Goal: Task Accomplishment & Management: Manage account settings

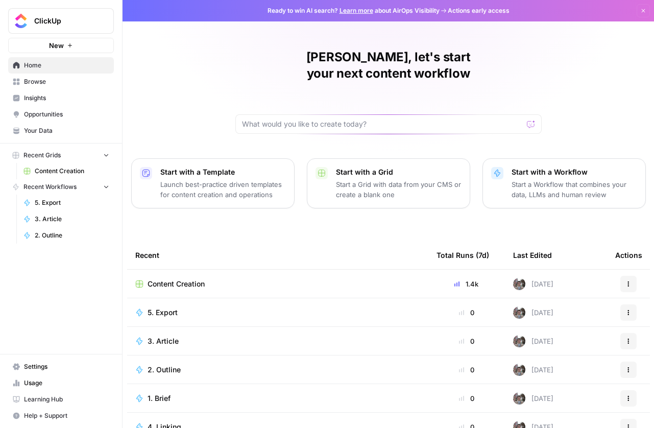
click at [38, 367] on span "Settings" at bounding box center [66, 366] width 85 height 9
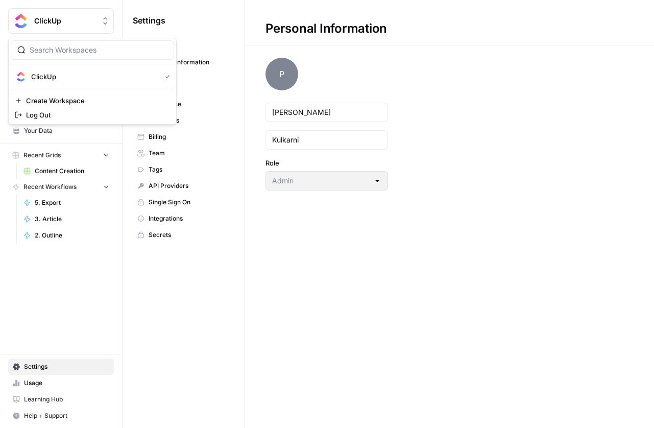
click at [79, 19] on span "ClickUp" at bounding box center [65, 21] width 62 height 10
click at [212, 290] on div "Settings General Personal Information Workspace Workspace Databases Billing Tea…" at bounding box center [184, 214] width 122 height 428
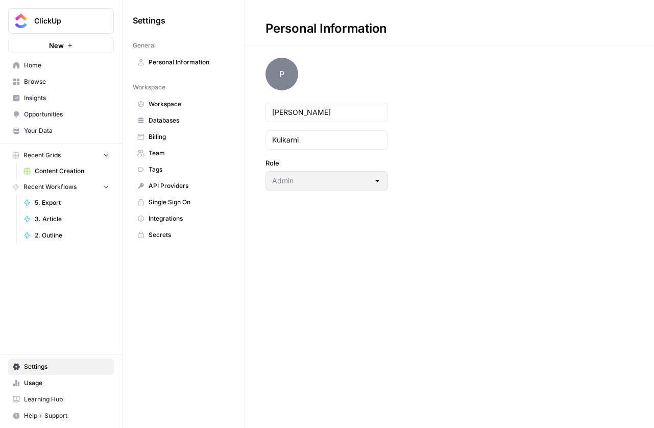
click at [161, 108] on span "Workspace" at bounding box center [189, 104] width 81 height 9
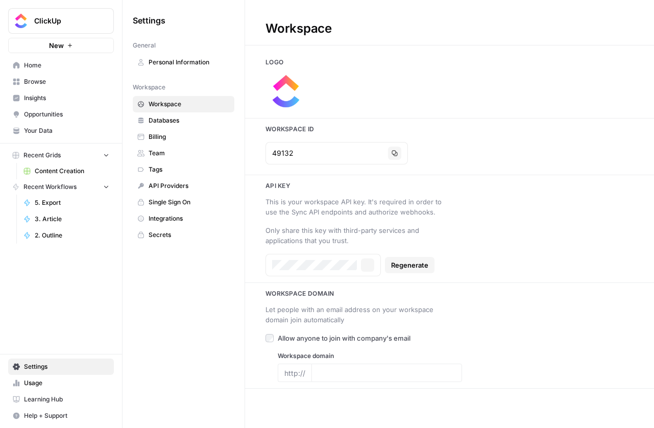
type input "https://clickup.com"
drag, startPoint x: 283, startPoint y: 373, endPoint x: 331, endPoint y: 373, distance: 48.0
click at [331, 373] on div "http:// https://clickup.com" at bounding box center [370, 373] width 184 height 18
click at [364, 264] on icon "button" at bounding box center [364, 265] width 6 height 6
click at [363, 264] on icon "button" at bounding box center [364, 265] width 6 height 6
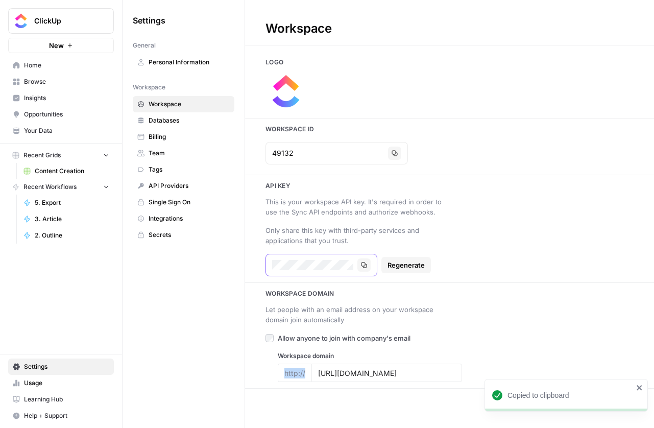
click at [363, 264] on icon "button" at bounding box center [364, 265] width 6 height 6
click at [167, 154] on span "Team" at bounding box center [189, 153] width 81 height 9
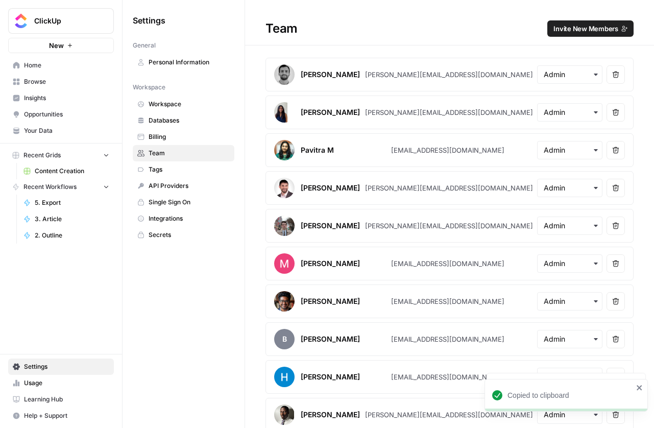
click at [413, 75] on div "[PERSON_NAME][EMAIL_ADDRESS][DOMAIN_NAME]" at bounding box center [449, 74] width 168 height 10
click at [420, 115] on div "[PERSON_NAME][EMAIL_ADDRESS][DOMAIN_NAME]" at bounding box center [449, 112] width 168 height 10
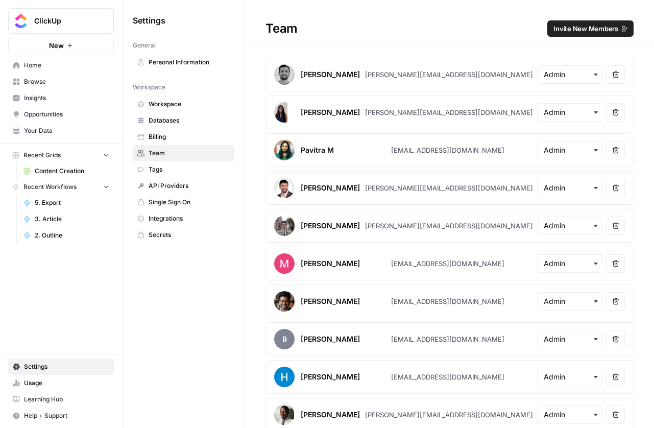
click at [420, 115] on div "[PERSON_NAME][EMAIL_ADDRESS][DOMAIN_NAME]" at bounding box center [449, 112] width 168 height 10
click at [438, 154] on div "[EMAIL_ADDRESS][DOMAIN_NAME]" at bounding box center [447, 150] width 113 height 10
copy div "[EMAIL_ADDRESS][DOMAIN_NAME]"
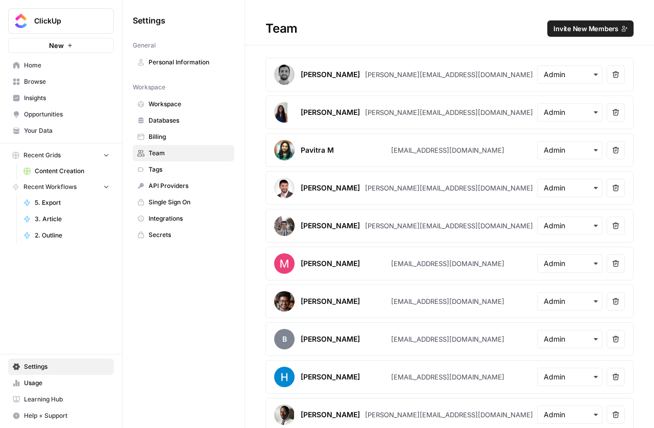
click at [417, 191] on div "[PERSON_NAME][EMAIL_ADDRESS][DOMAIN_NAME]" at bounding box center [449, 188] width 168 height 10
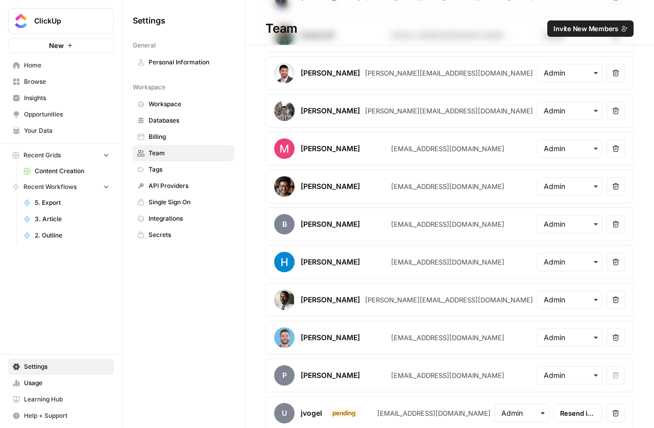
scroll to position [121, 0]
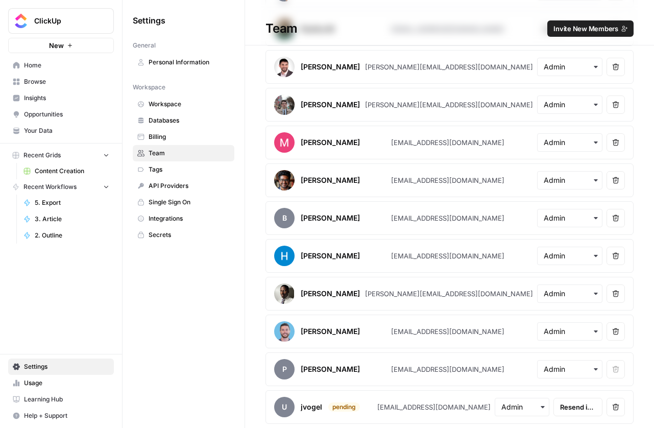
click at [416, 367] on div "[EMAIL_ADDRESS][DOMAIN_NAME]" at bounding box center [447, 369] width 113 height 10
copy div "[EMAIL_ADDRESS][DOMAIN_NAME]"
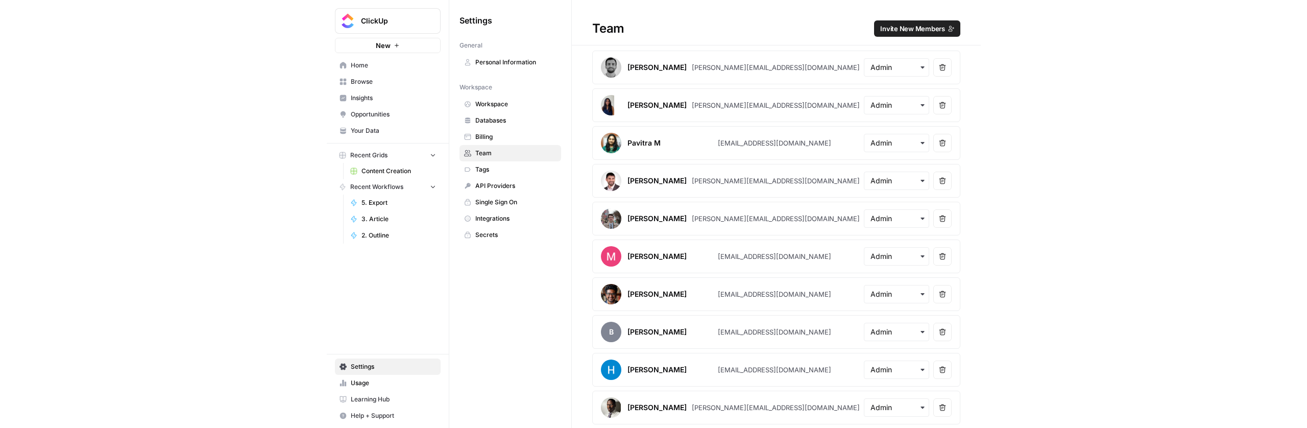
scroll to position [0, 0]
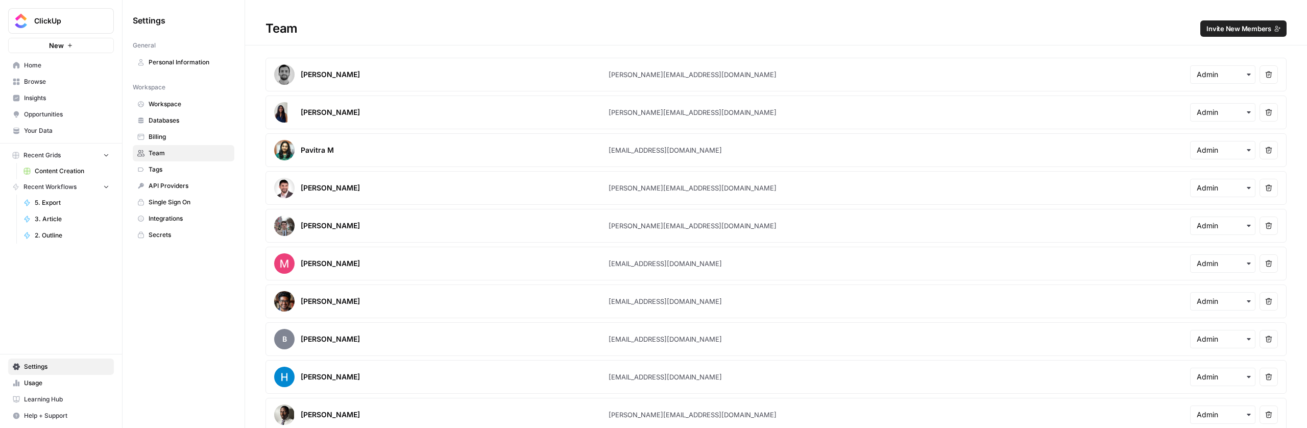
click at [59, 19] on span "ClickUp" at bounding box center [65, 21] width 62 height 10
click at [58, 120] on button "Log Out" at bounding box center [92, 115] width 163 height 14
